Goal: Transaction & Acquisition: Purchase product/service

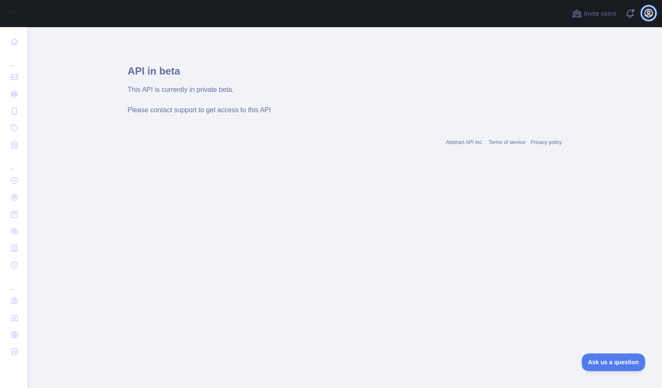
click at [649, 16] on icon "button" at bounding box center [648, 13] width 10 height 10
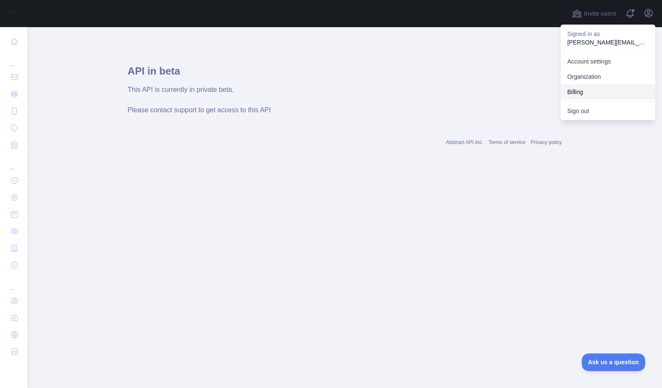
click at [574, 88] on button "Billing" at bounding box center [607, 91] width 95 height 15
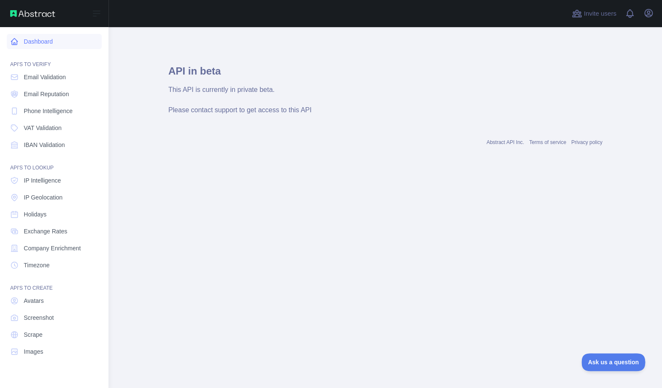
click at [18, 39] on icon at bounding box center [14, 41] width 8 height 8
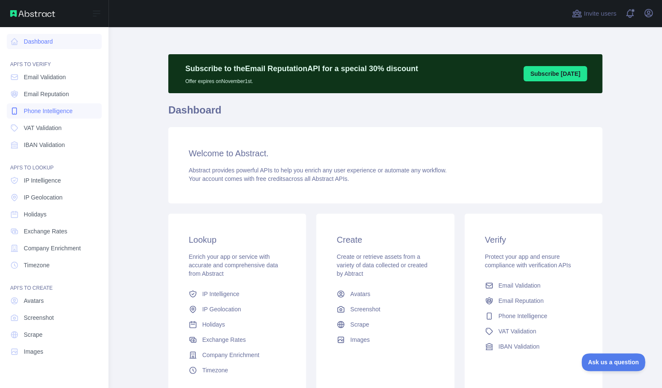
click at [68, 106] on link "Phone Intelligence" at bounding box center [54, 110] width 95 height 15
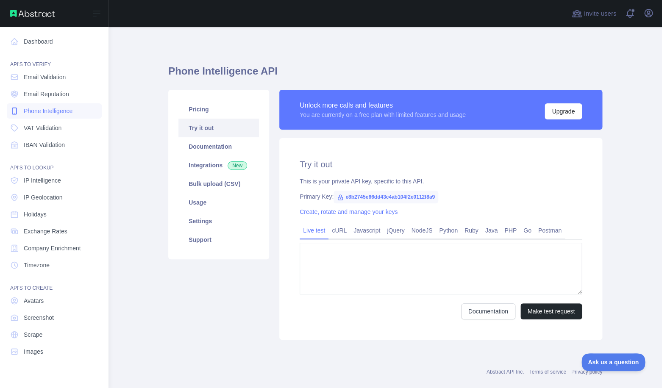
type textarea "**********"
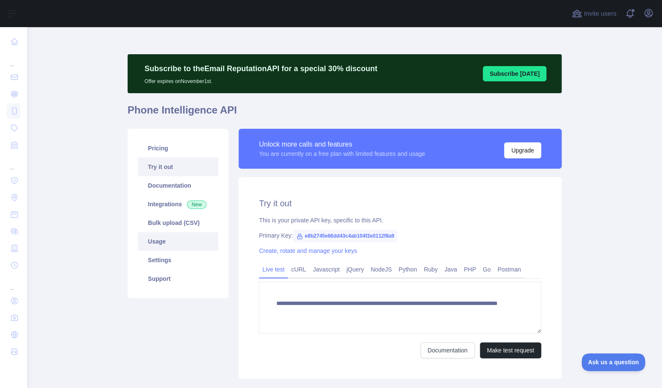
click at [179, 244] on link "Usage" at bounding box center [178, 241] width 80 height 19
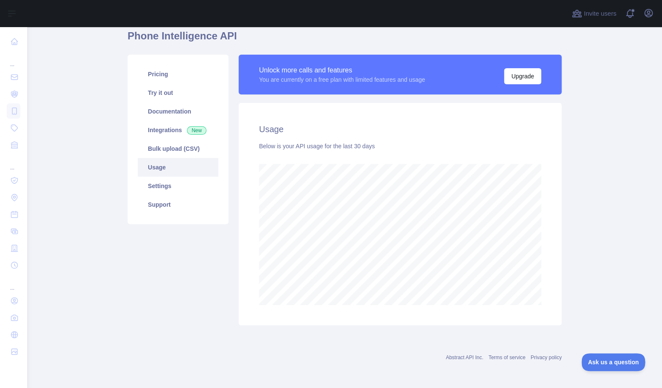
scroll to position [361, 634]
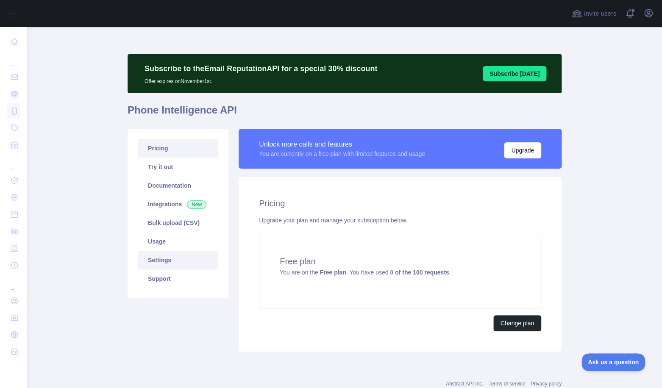
click at [179, 259] on link "Settings" at bounding box center [178, 260] width 80 height 19
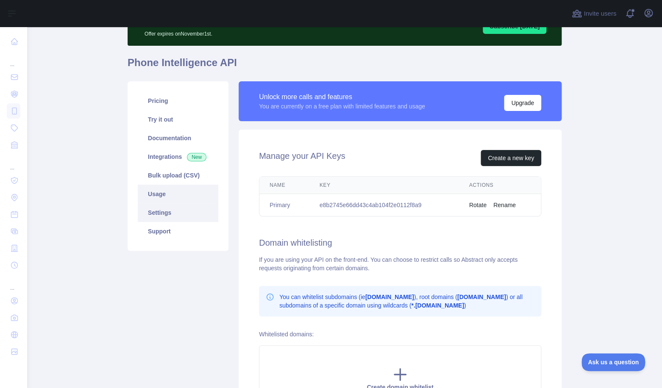
scroll to position [44, 0]
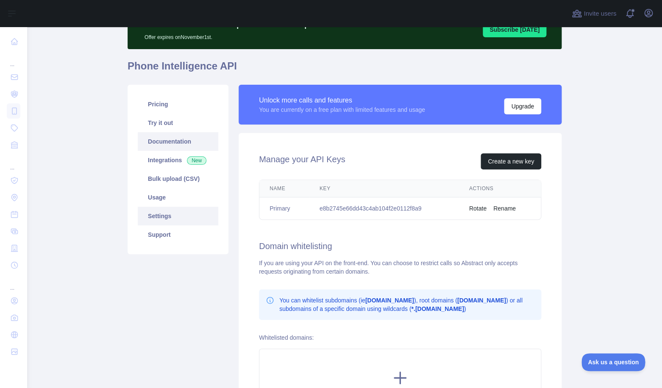
click at [186, 140] on link "Documentation" at bounding box center [178, 141] width 80 height 19
click at [175, 111] on link "Pricing" at bounding box center [178, 104] width 80 height 19
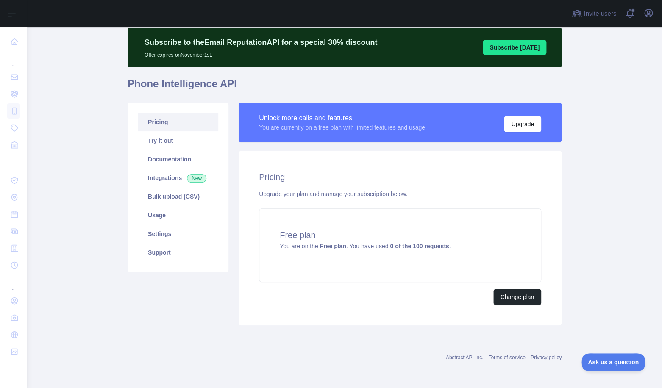
scroll to position [26, 0]
click at [401, 241] on div "Free plan You are on the Free plan . You have used 0 of the 100 requests ." at bounding box center [400, 245] width 282 height 74
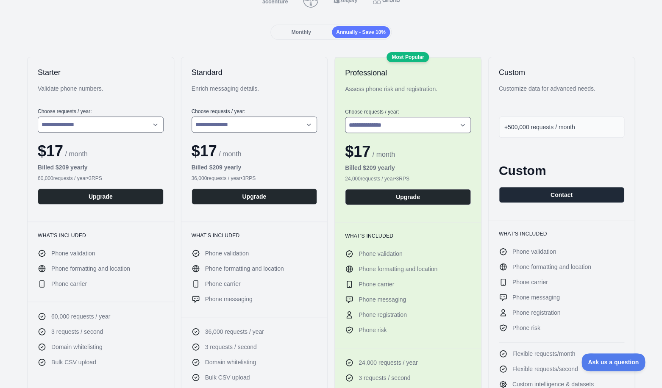
scroll to position [105, 0]
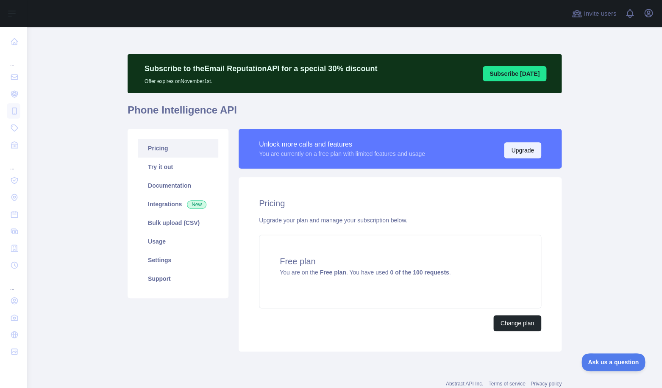
click at [507, 156] on button "Upgrade" at bounding box center [522, 150] width 37 height 16
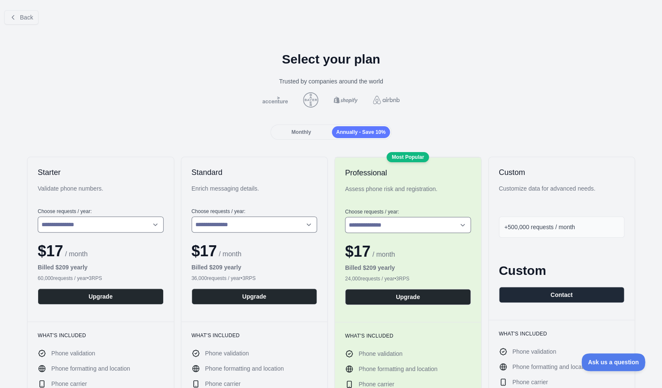
click at [310, 133] on span "Monthly" at bounding box center [300, 132] width 19 height 6
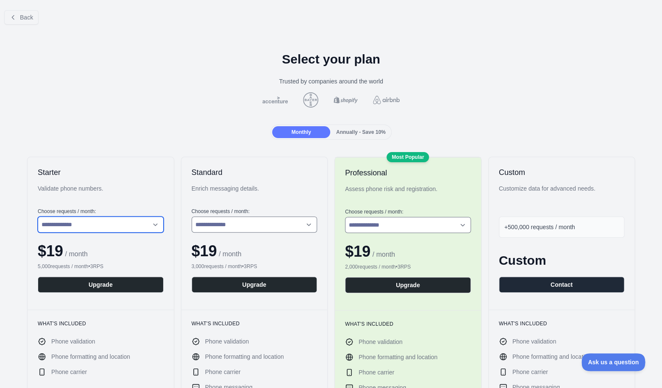
click option "**********" at bounding box center [0, 0] width 0 height 0
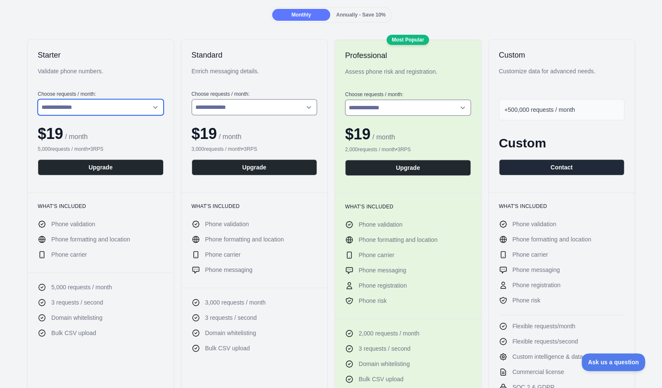
scroll to position [131, 0]
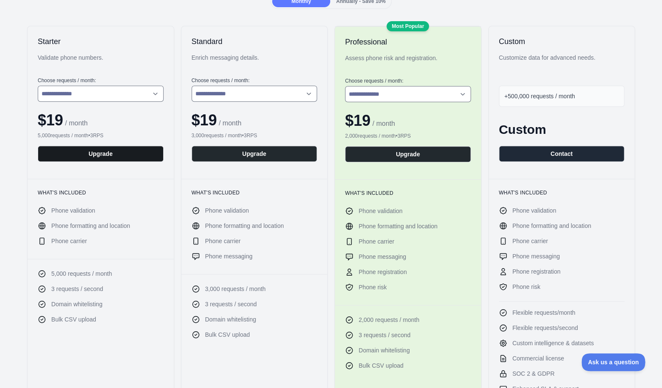
click at [129, 148] on button "Upgrade" at bounding box center [101, 154] width 126 height 16
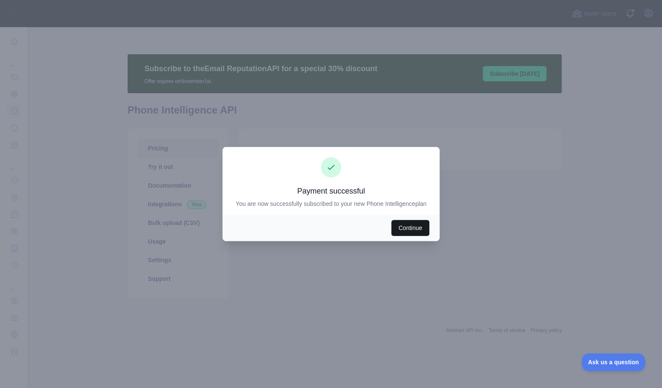
click at [401, 236] on button "Continue" at bounding box center [410, 228] width 38 height 16
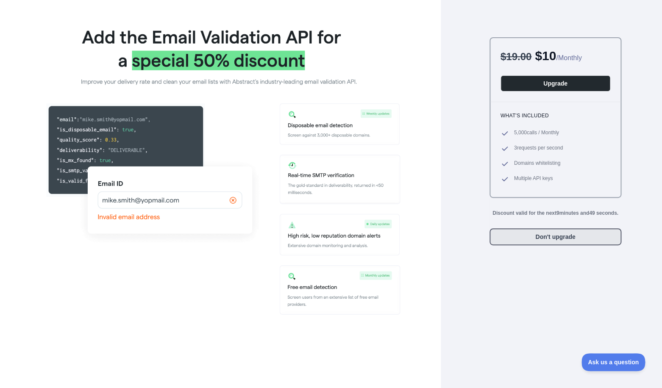
click at [515, 244] on button "Don't upgrade" at bounding box center [555, 236] width 132 height 17
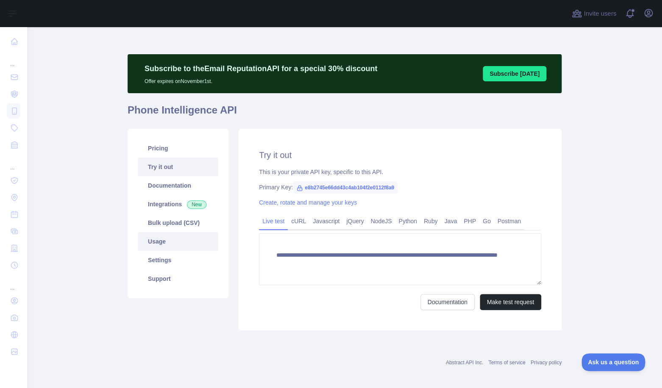
click at [161, 239] on link "Usage" at bounding box center [178, 241] width 80 height 19
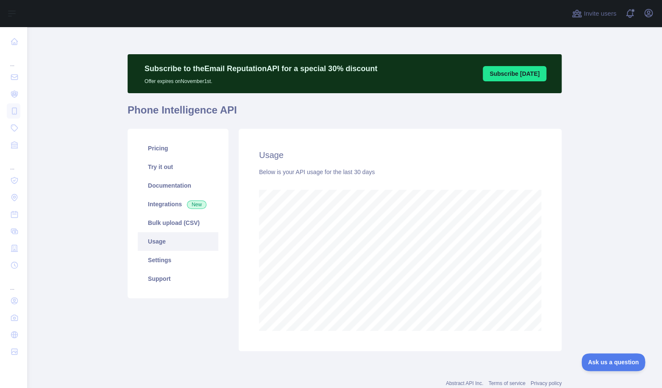
scroll to position [361, 634]
